Goal: Navigation & Orientation: Find specific page/section

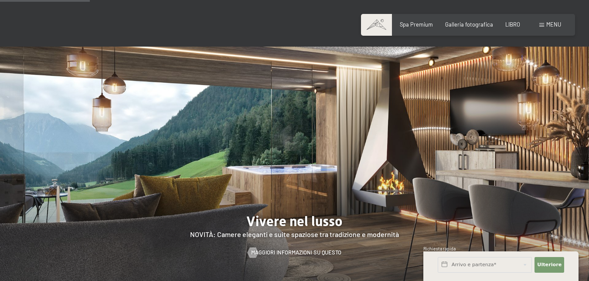
scroll to position [436, 0]
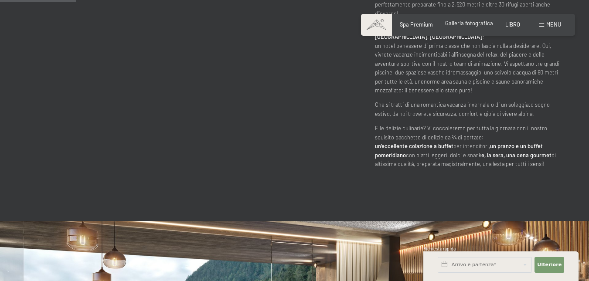
click at [487, 26] on font "Galleria fotografica" at bounding box center [469, 23] width 48 height 7
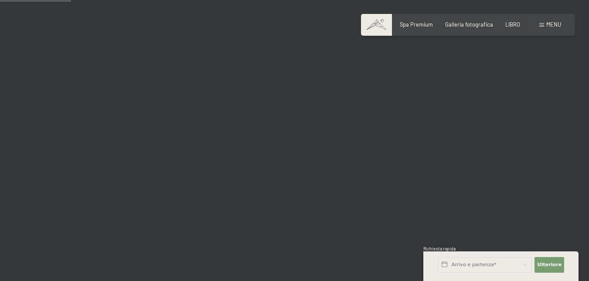
scroll to position [1003, 0]
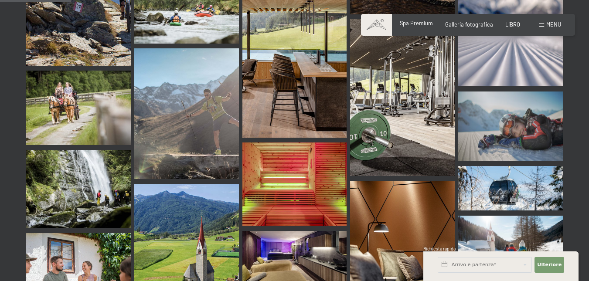
click at [418, 24] on font "Spa Premium" at bounding box center [416, 23] width 33 height 7
